Goal: Browse casually: Explore the website without a specific task or goal

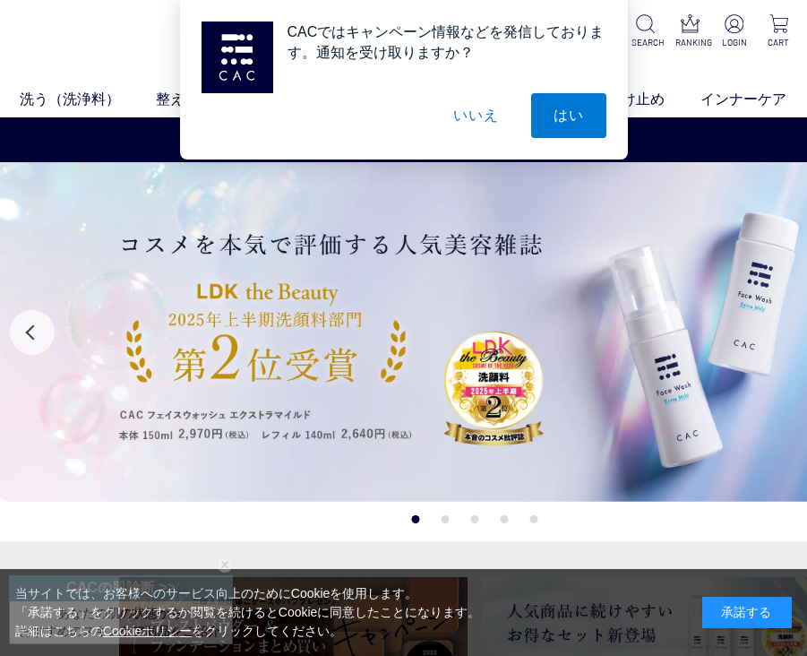
click at [480, 130] on button "いいえ" at bounding box center [476, 115] width 90 height 45
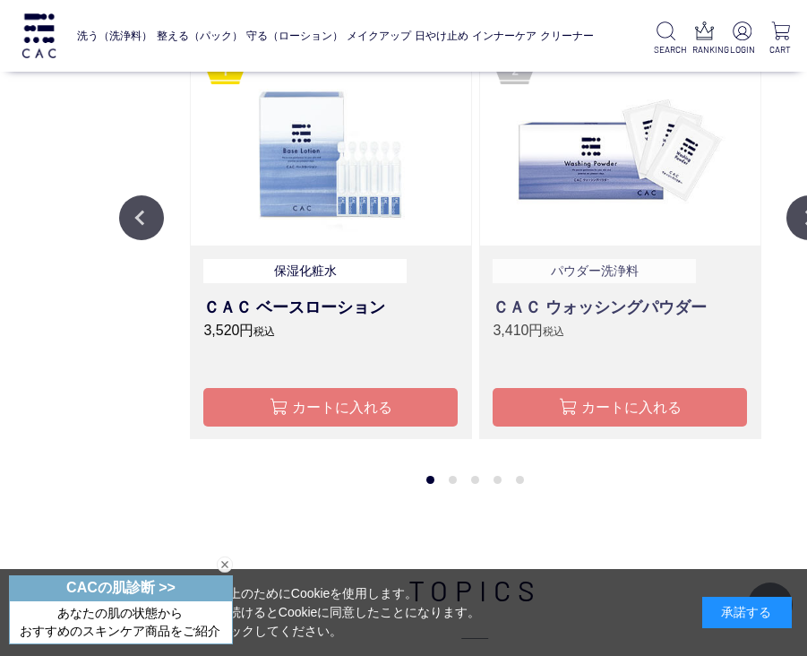
scroll to position [1255, 0]
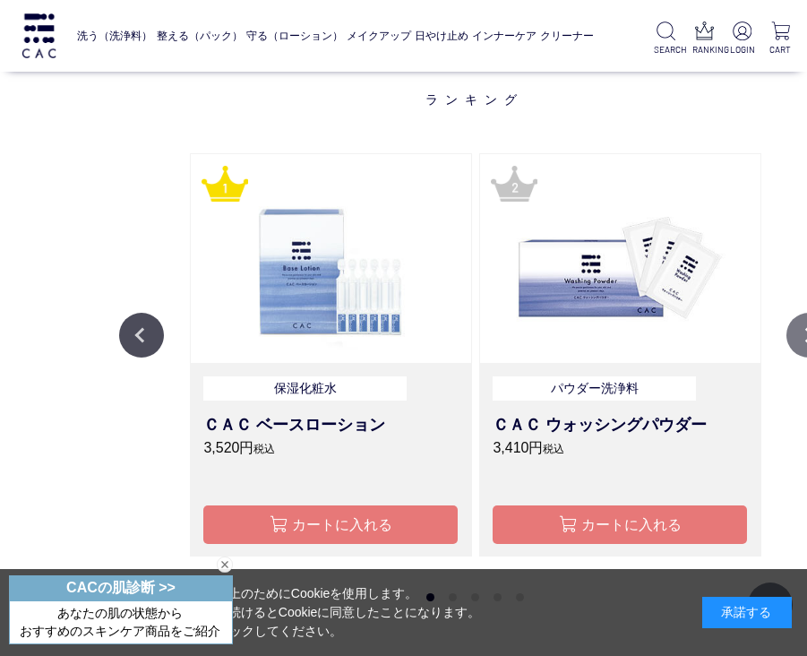
click at [794, 324] on button "Next" at bounding box center [809, 335] width 45 height 45
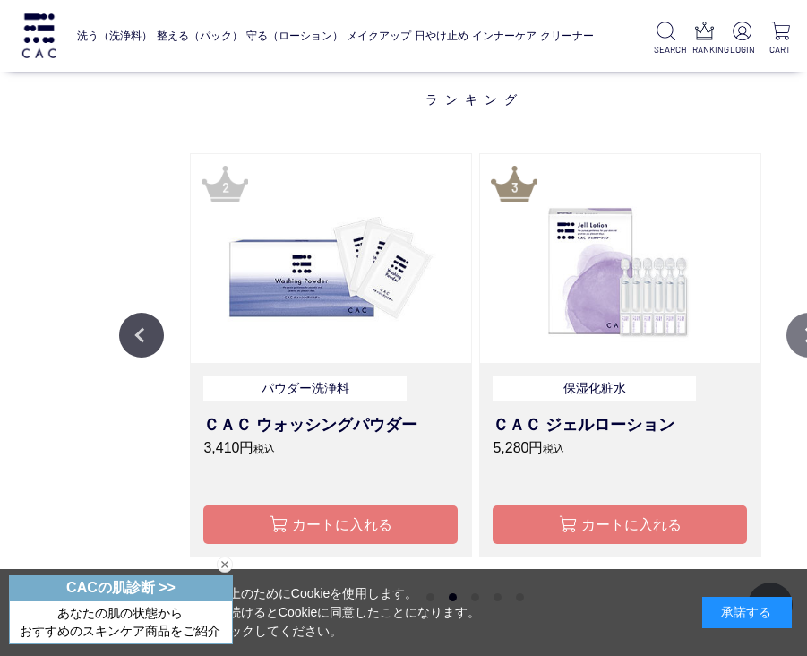
click at [790, 322] on button "Next" at bounding box center [809, 335] width 45 height 45
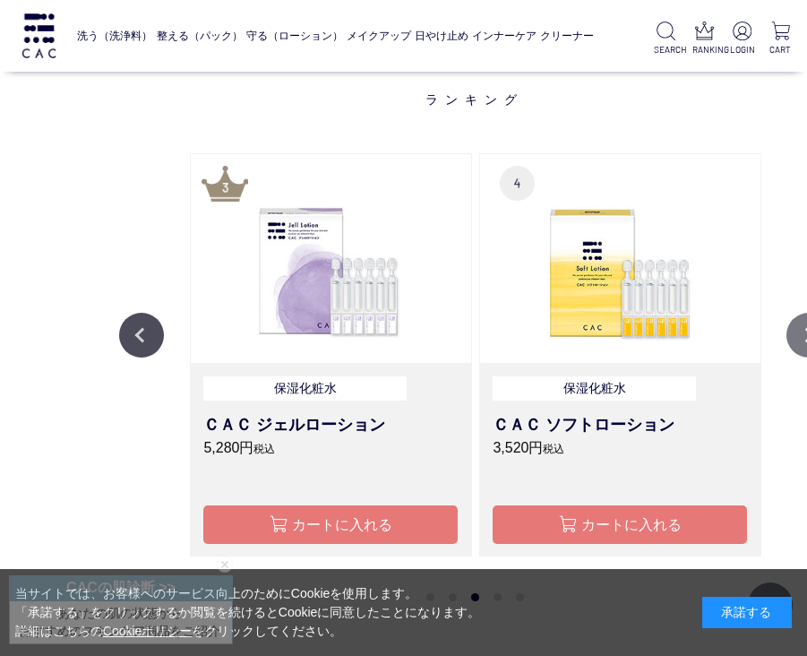
click at [788, 322] on button "Next" at bounding box center [809, 335] width 45 height 45
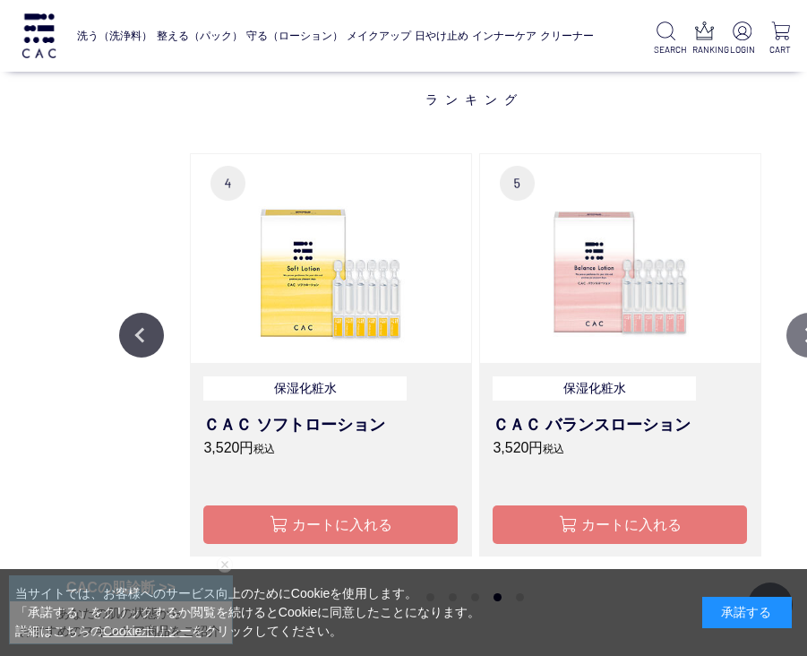
click at [788, 322] on button "Next" at bounding box center [809, 335] width 45 height 45
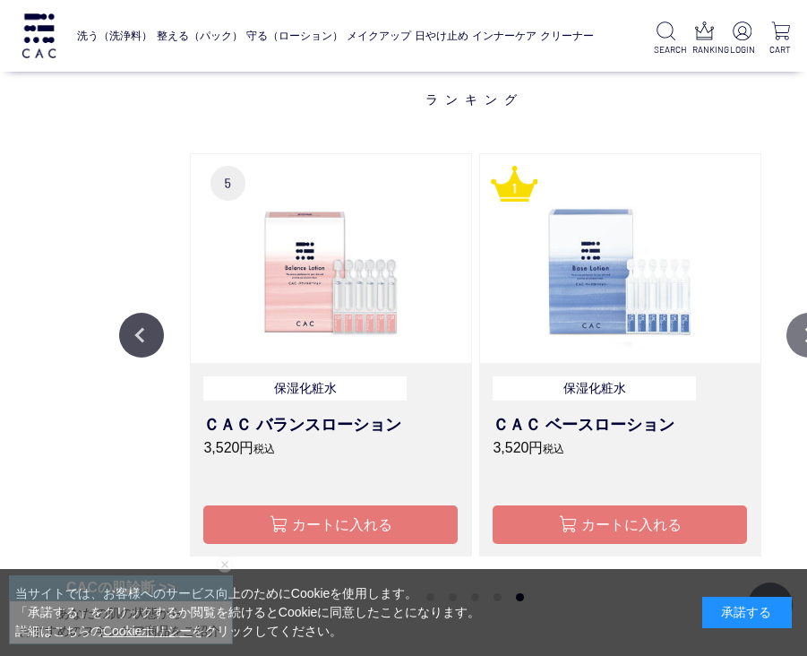
click at [788, 322] on button "Next" at bounding box center [809, 335] width 45 height 45
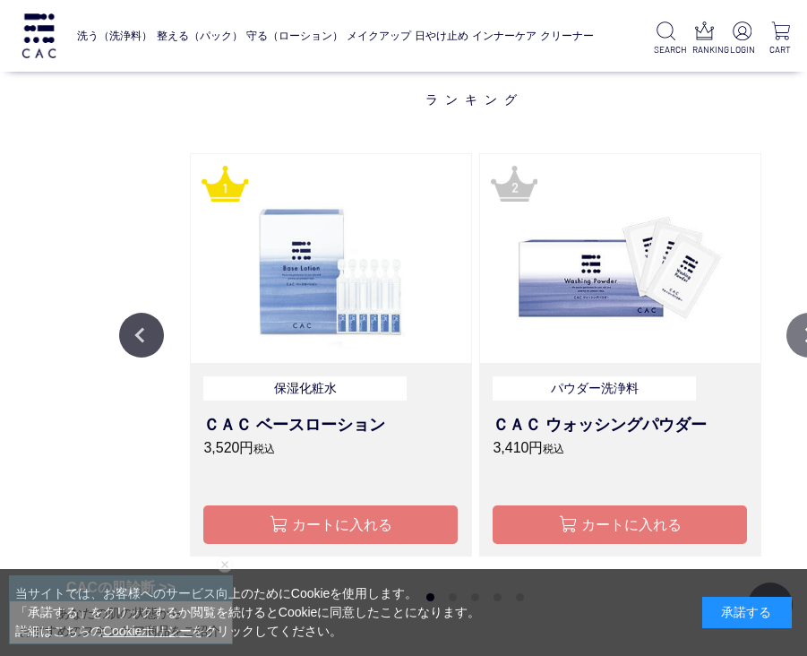
click at [788, 322] on button "Next" at bounding box center [809, 335] width 45 height 45
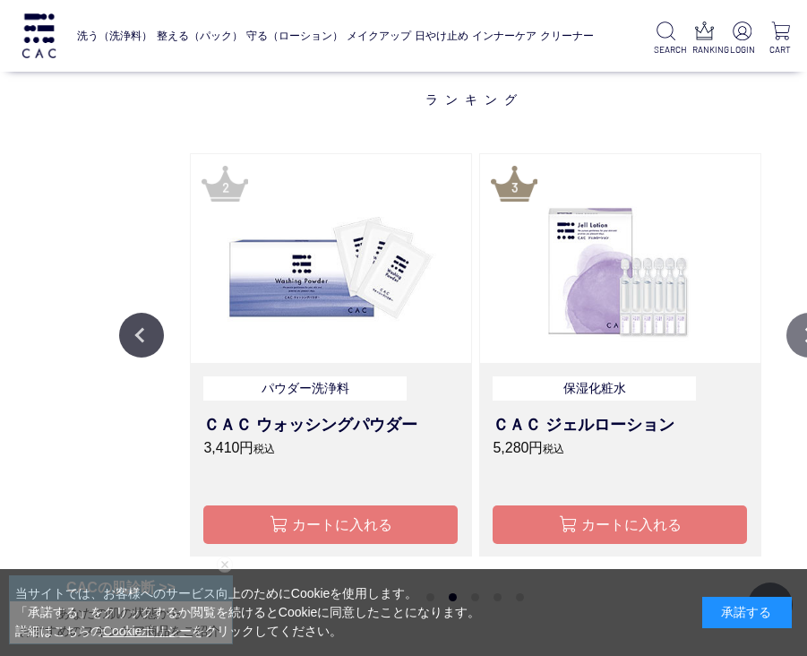
click at [788, 322] on button "Next" at bounding box center [809, 335] width 45 height 45
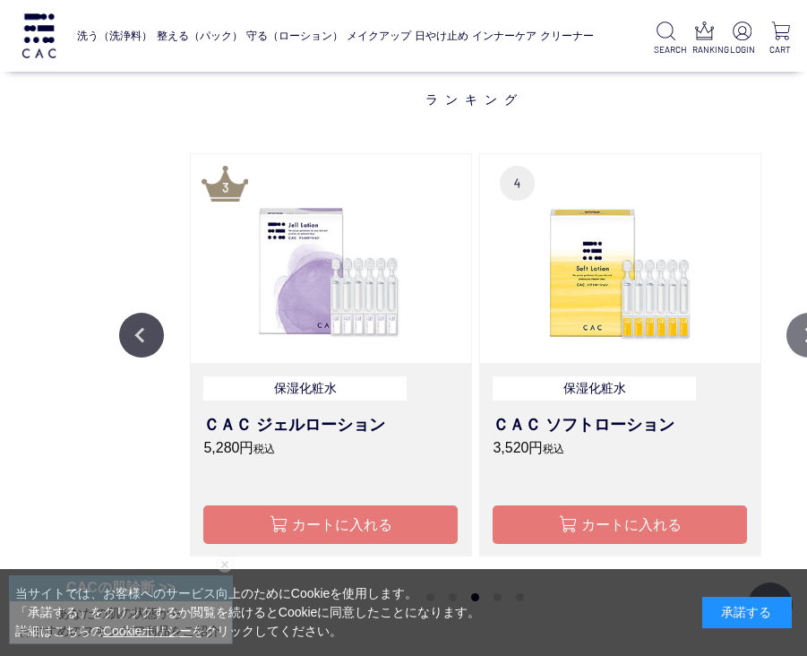
click at [788, 322] on button "Next" at bounding box center [809, 335] width 45 height 45
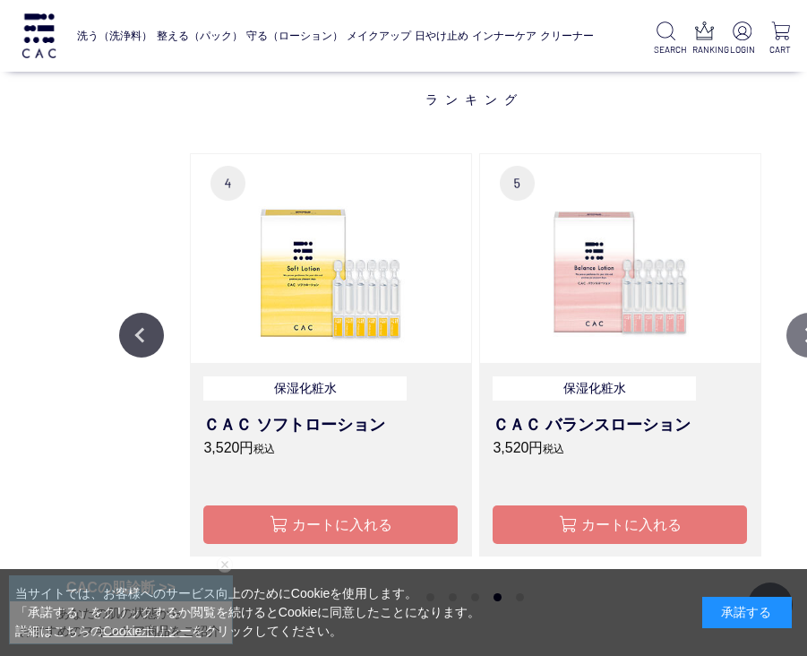
click at [788, 322] on button "Next" at bounding box center [809, 335] width 45 height 45
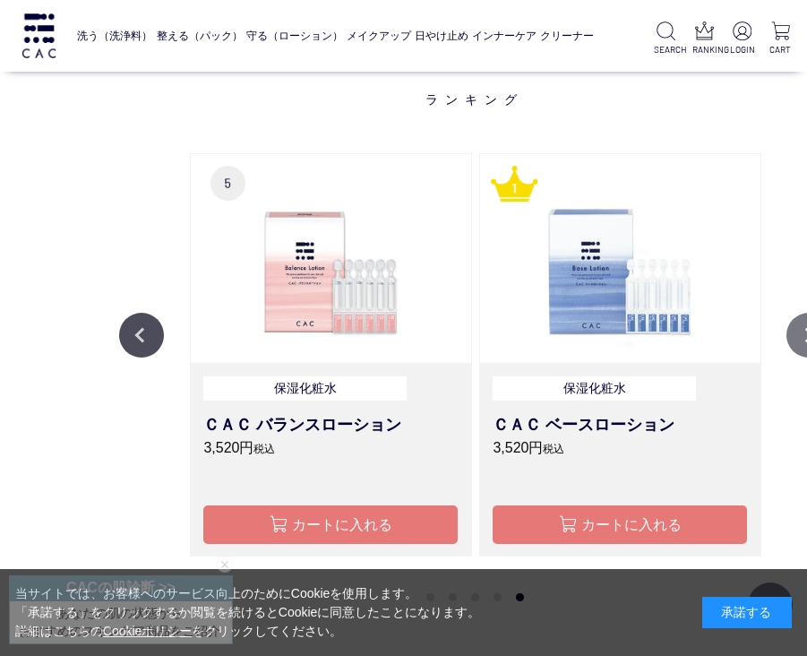
click at [788, 322] on button "Next" at bounding box center [809, 335] width 45 height 45
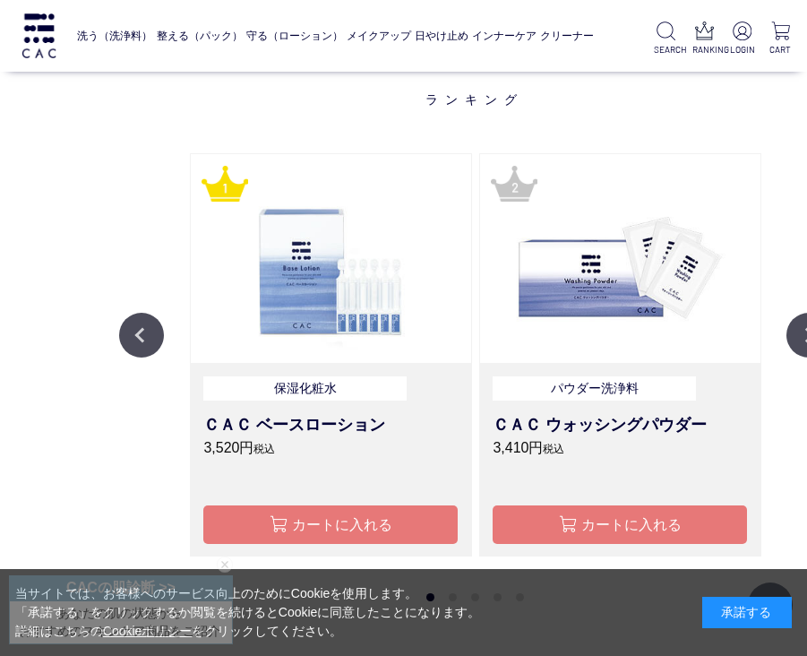
click at [783, 322] on ul "Previous 保湿化粧水 ＣＡＣ ソフトローション 3,520円 税込 カートに入れる 保湿化粧水 ＣＡＣ バランスローション 3,520円 税込 カート…" at bounding box center [475, 380] width 712 height 455
click at [798, 317] on button "Next" at bounding box center [809, 335] width 45 height 45
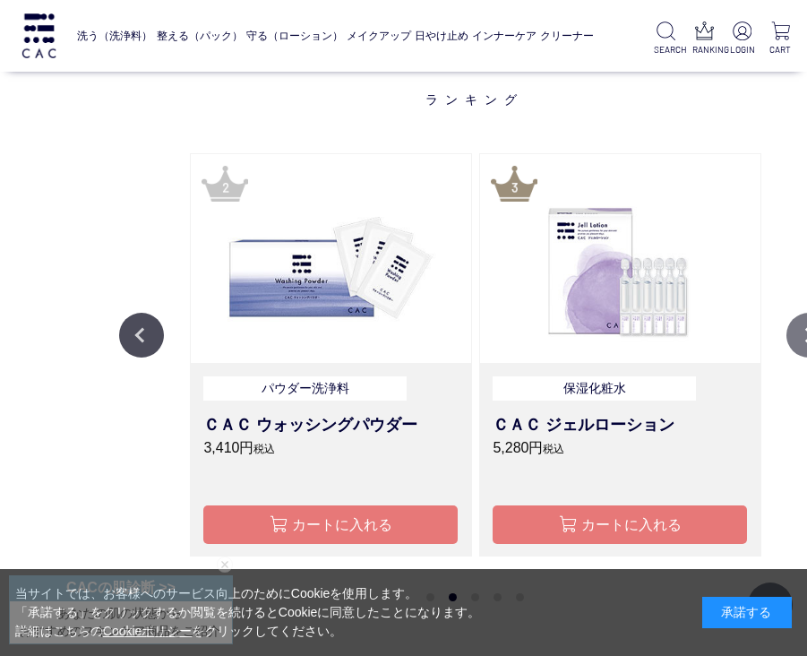
click at [793, 317] on button "Next" at bounding box center [809, 335] width 45 height 45
